Goal: Information Seeking & Learning: Learn about a topic

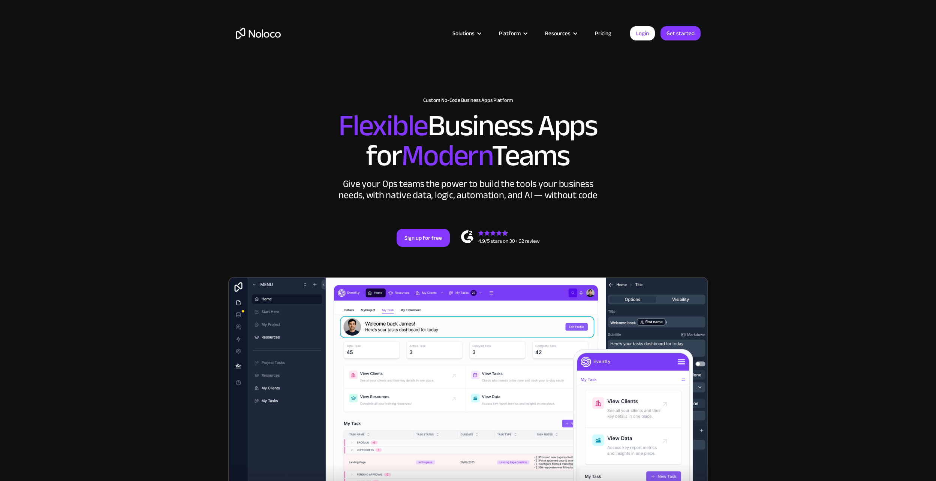
click at [603, 34] on link "Pricing" at bounding box center [603, 33] width 35 height 10
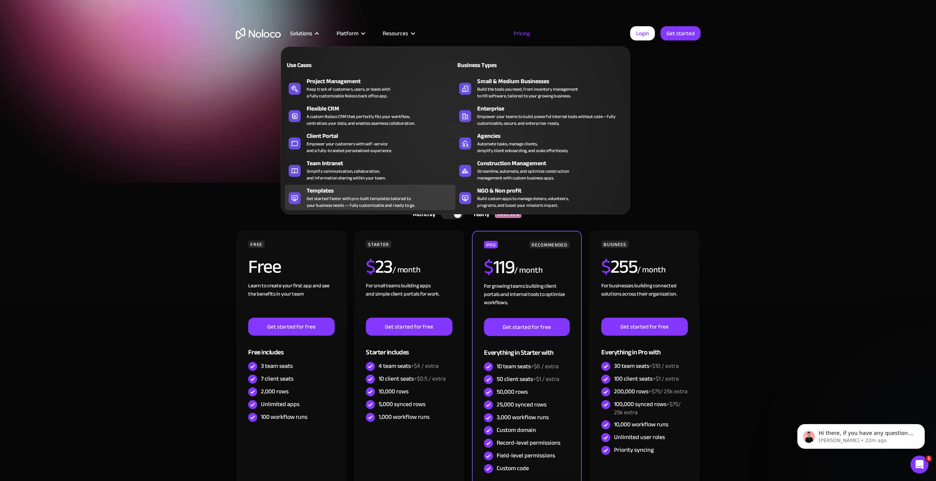
click at [339, 190] on div "Templates" at bounding box center [383, 190] width 152 height 9
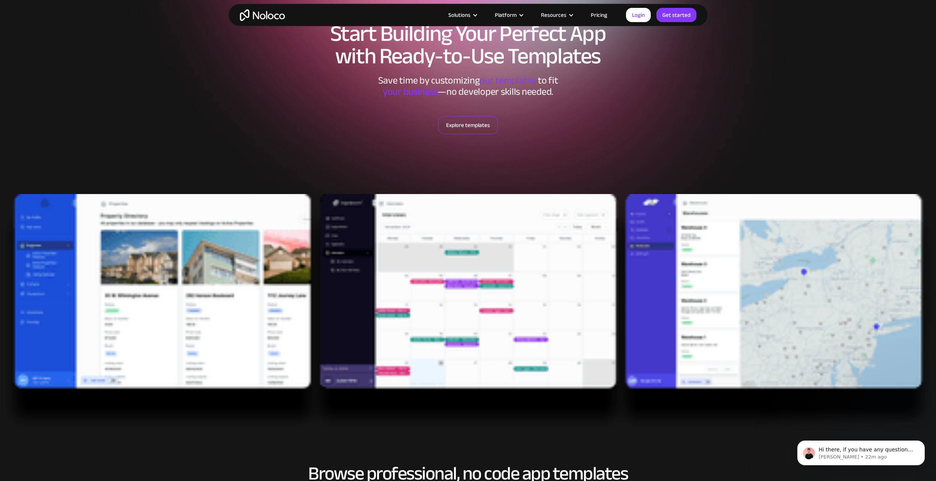
click at [457, 131] on link "Explore templates" at bounding box center [468, 125] width 60 height 18
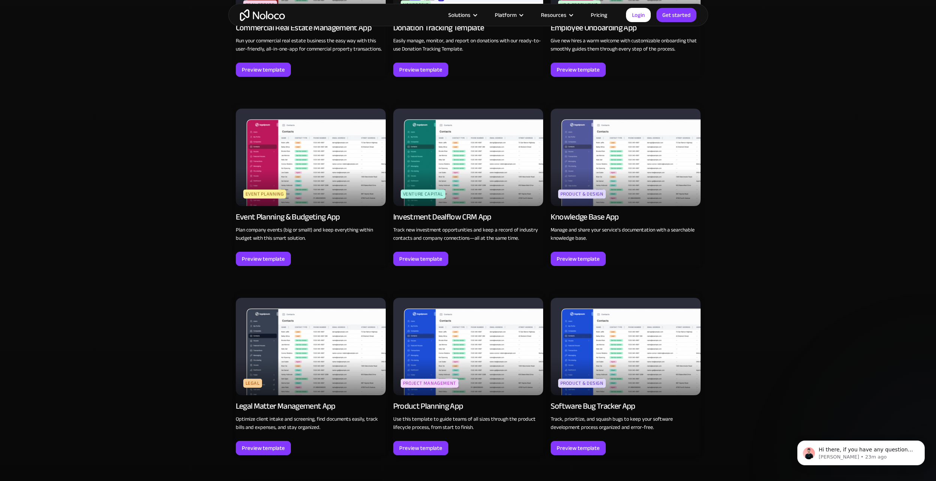
scroll to position [1979, 0]
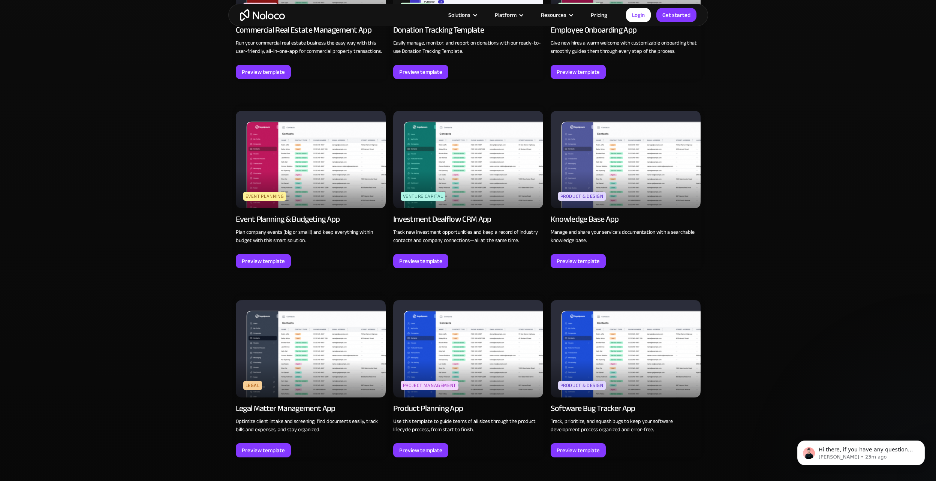
click at [402, 252] on link "Venture Capital new Investment Dealflow CRM App Track new investment opportunit…" at bounding box center [468, 187] width 150 height 161
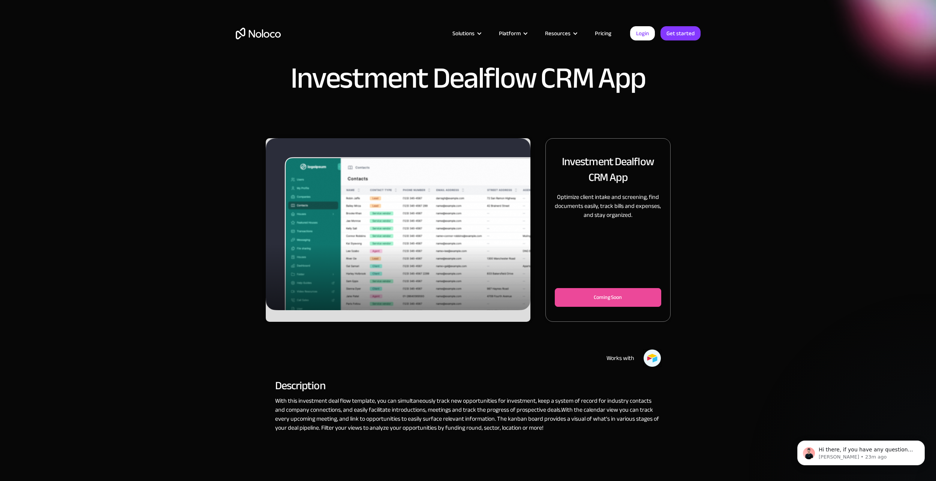
click at [404, 256] on img "1 of 3" at bounding box center [398, 224] width 265 height 172
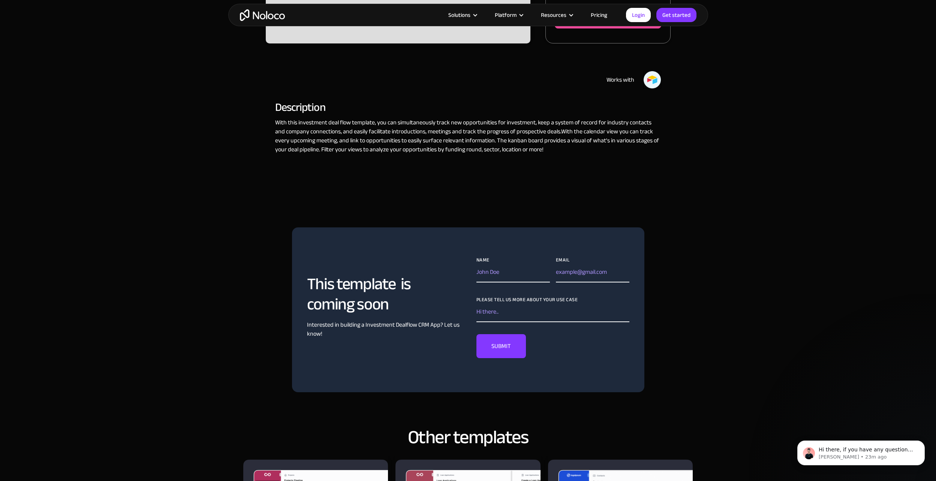
scroll to position [262, 0]
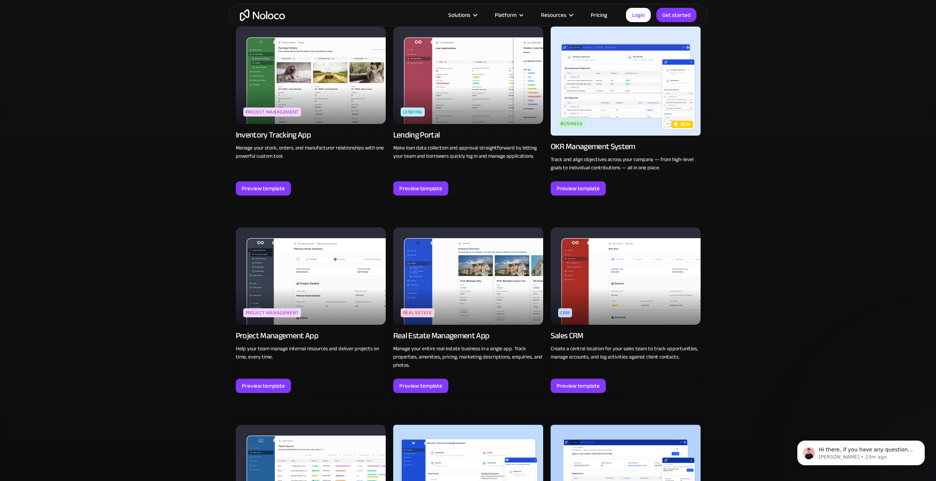
scroll to position [1266, 0]
click at [266, 389] on div "Preview template" at bounding box center [263, 386] width 43 height 10
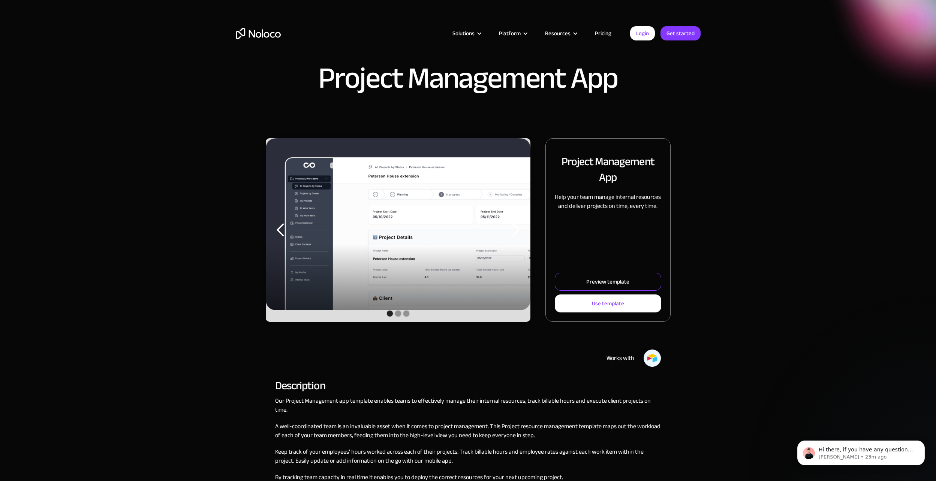
click at [588, 288] on link "Preview template" at bounding box center [608, 282] width 106 height 18
